Goal: Information Seeking & Learning: Learn about a topic

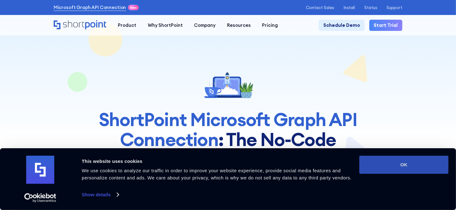
click at [405, 167] on button "OK" at bounding box center [403, 165] width 89 height 18
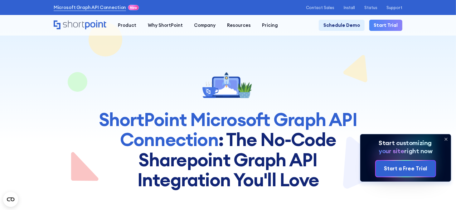
click at [445, 140] on icon at bounding box center [446, 139] width 10 height 10
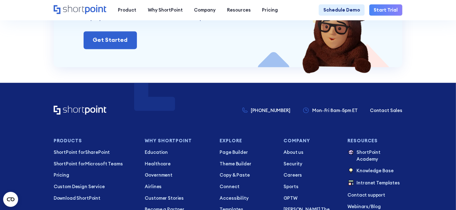
scroll to position [3775, 0]
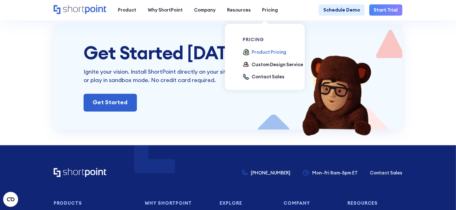
click at [255, 53] on div "Product Pricing" at bounding box center [269, 52] width 35 height 7
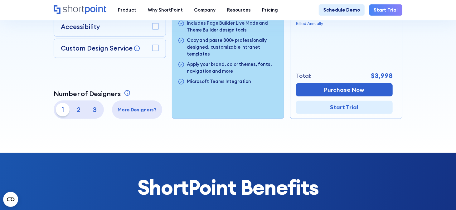
scroll to position [156, 0]
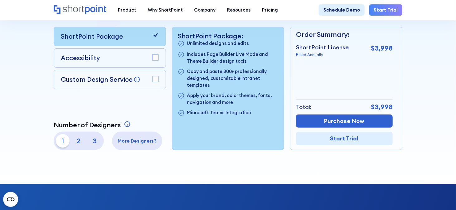
click at [152, 59] on rect at bounding box center [155, 58] width 6 height 6
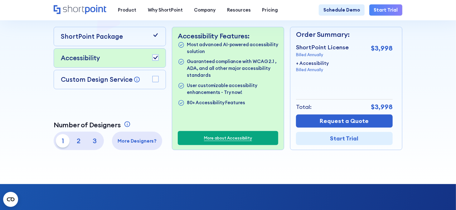
click at [154, 80] on rect at bounding box center [155, 79] width 6 height 6
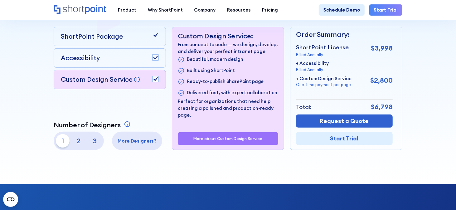
drag, startPoint x: 153, startPoint y: 77, endPoint x: 154, endPoint y: 67, distance: 10.0
click at [153, 76] on div "Custom Design Service Bring your dream design to life with our Custom Design Se…" at bounding box center [110, 79] width 113 height 19
click at [153, 79] on rect at bounding box center [155, 79] width 6 height 6
click at [153, 59] on rect at bounding box center [155, 58] width 6 height 6
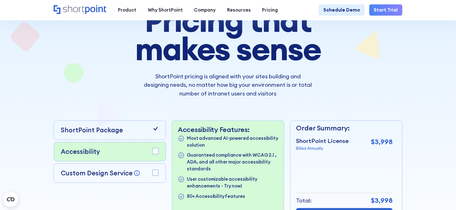
scroll to position [0, 0]
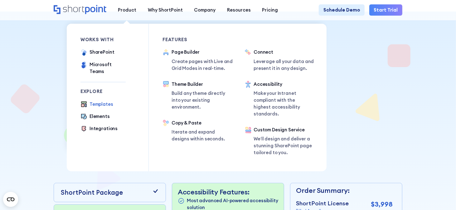
click at [99, 101] on div "Templates" at bounding box center [102, 104] width 24 height 7
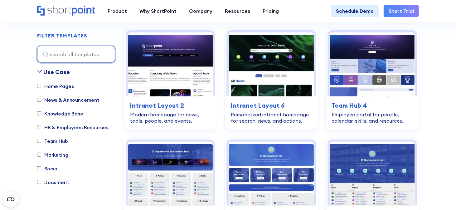
scroll to position [125, 0]
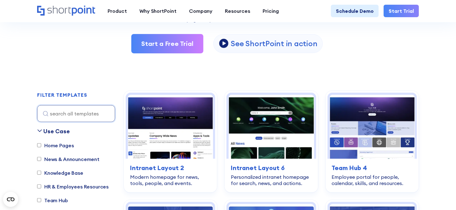
drag, startPoint x: 60, startPoint y: 144, endPoint x: 64, endPoint y: 143, distance: 4.2
click at [62, 143] on label "Home Pages" at bounding box center [55, 145] width 37 height 7
click at [41, 145] on input "Home Pages" at bounding box center [39, 145] width 4 height 4
checkbox input "true"
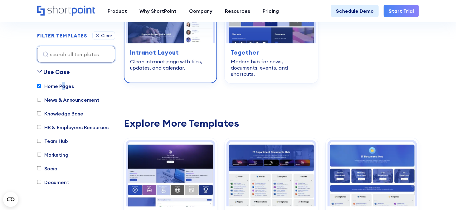
scroll to position [496, 0]
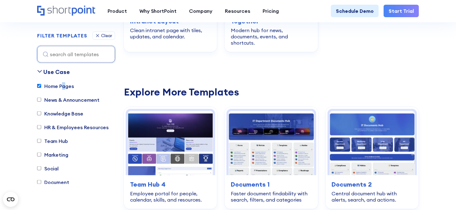
click at [39, 125] on input "HR & Employees Resources" at bounding box center [39, 127] width 4 height 4
checkbox input "true"
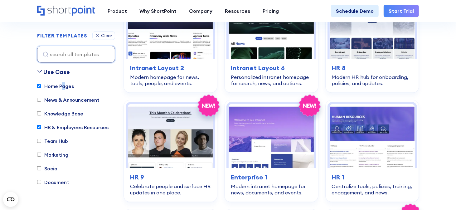
scroll to position [184, 0]
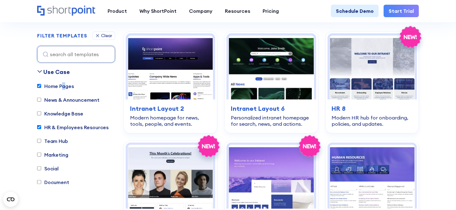
click at [38, 87] on input "Home Pages" at bounding box center [39, 86] width 4 height 4
checkbox input "false"
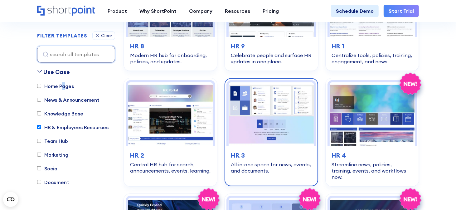
scroll to position [278, 0]
